Goal: Navigation & Orientation: Go to known website

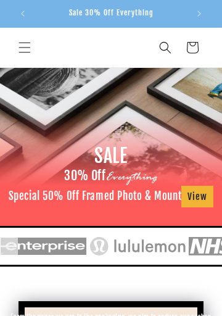
scroll to position [0, 152]
